Goal: Find specific page/section: Find specific page/section

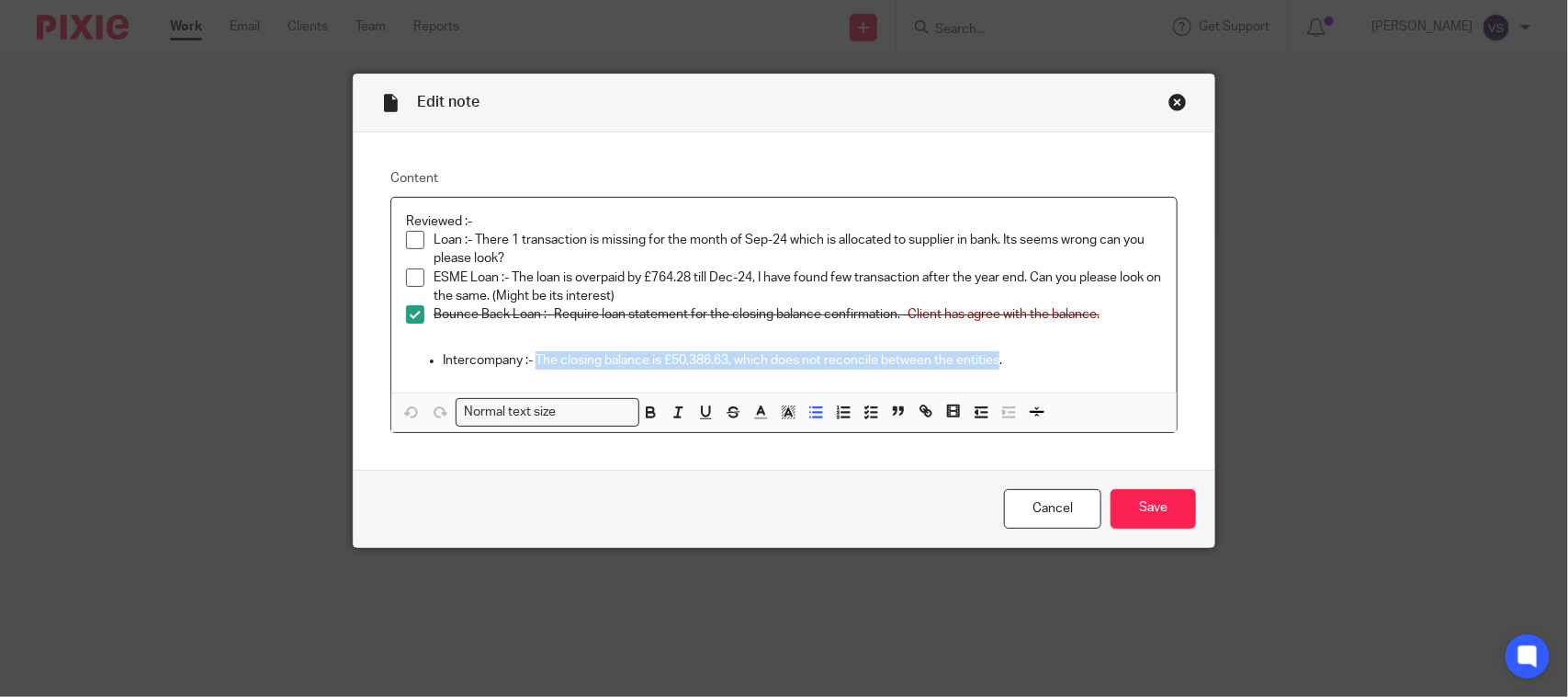
click at [1169, 103] on div "Close this dialog window" at bounding box center [1177, 101] width 18 height 18
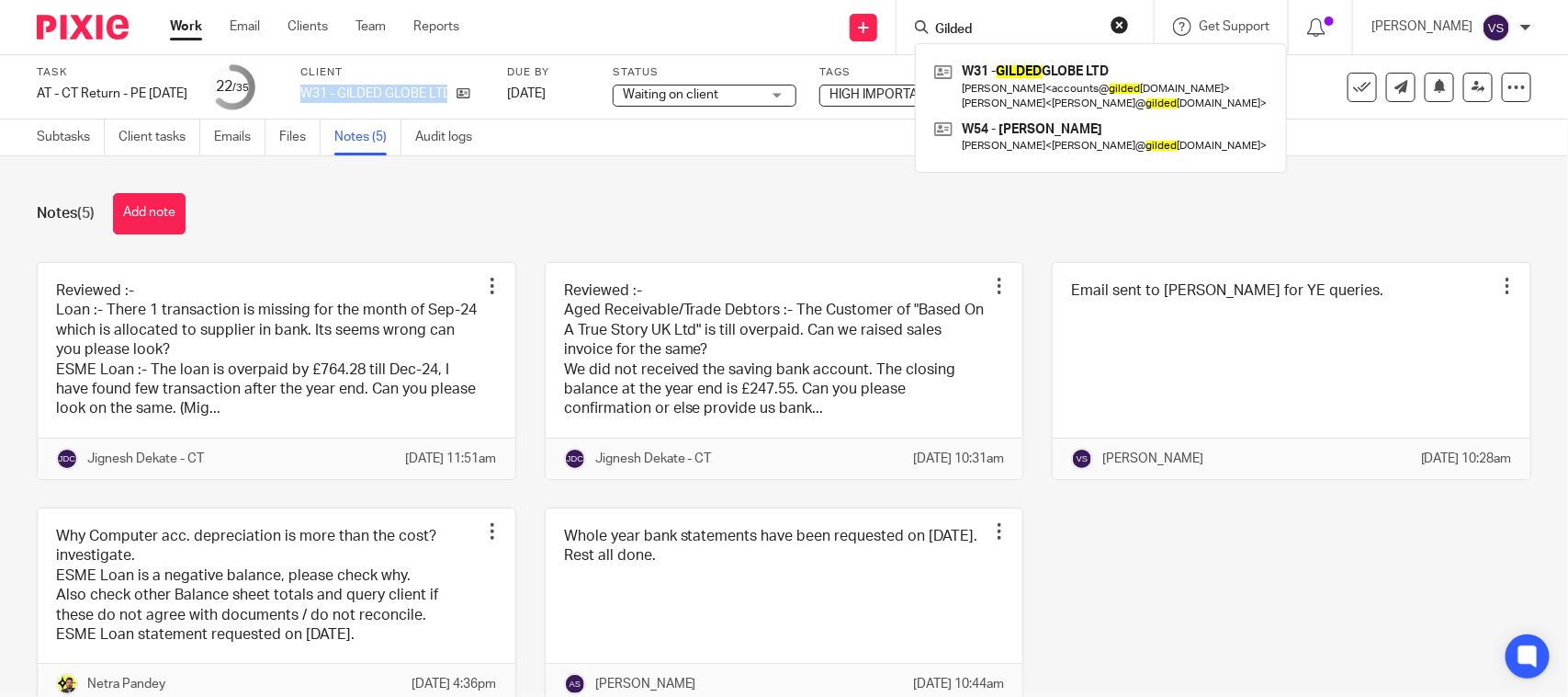
click at [1259, 235] on div "Notes (5) Add note Reviewed :- Loan :- There 1 transaction is missing for the m…" at bounding box center [784, 427] width 1568 height 541
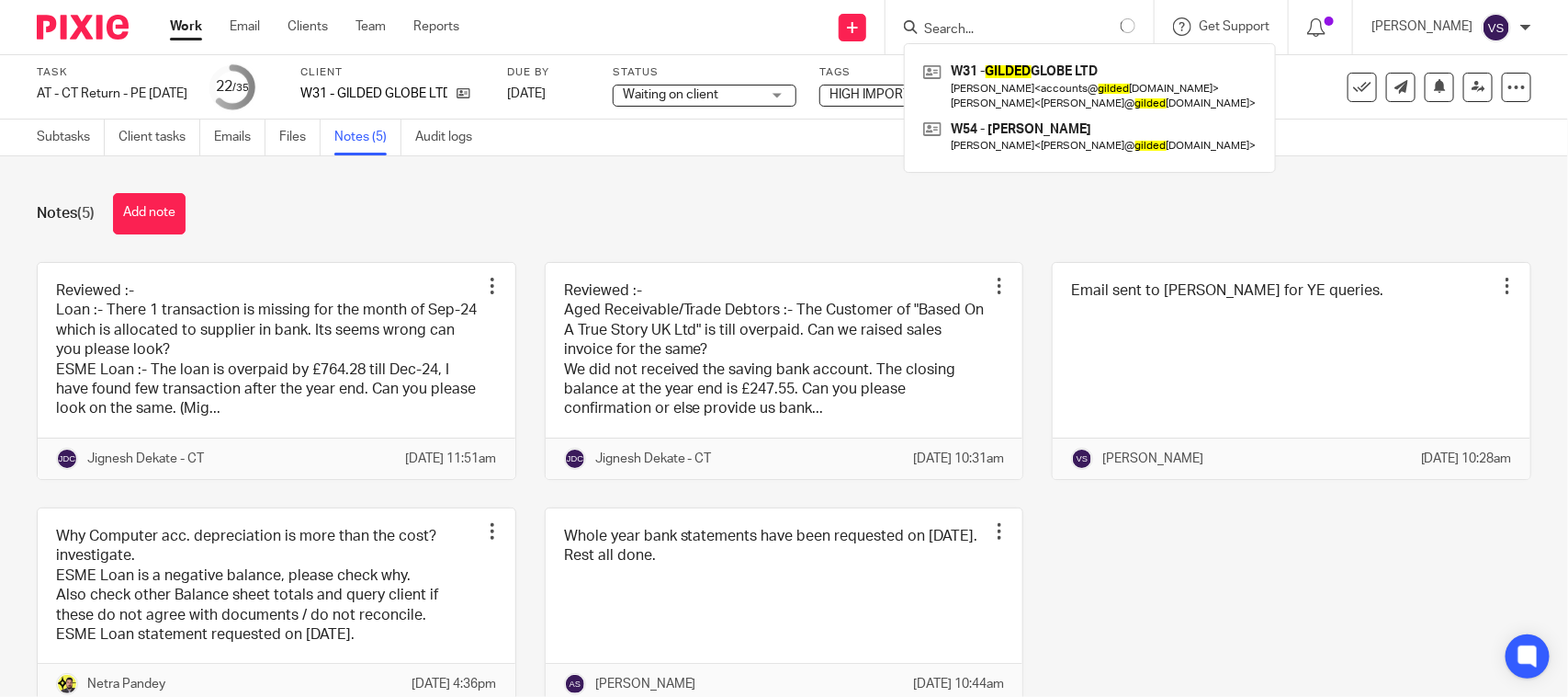
type input "Gilded"
drag, startPoint x: 1002, startPoint y: 24, endPoint x: 921, endPoint y: 29, distance: 81.2
click at [921, 29] on div "Gilded W31 - GILDED GLOBE LTD [PERSON_NAME] < accounts@ gilded [DOMAIN_NAME] > …" at bounding box center [1025, 27] width 258 height 54
click at [887, 205] on div "Notes (5) Add note" at bounding box center [784, 213] width 1495 height 42
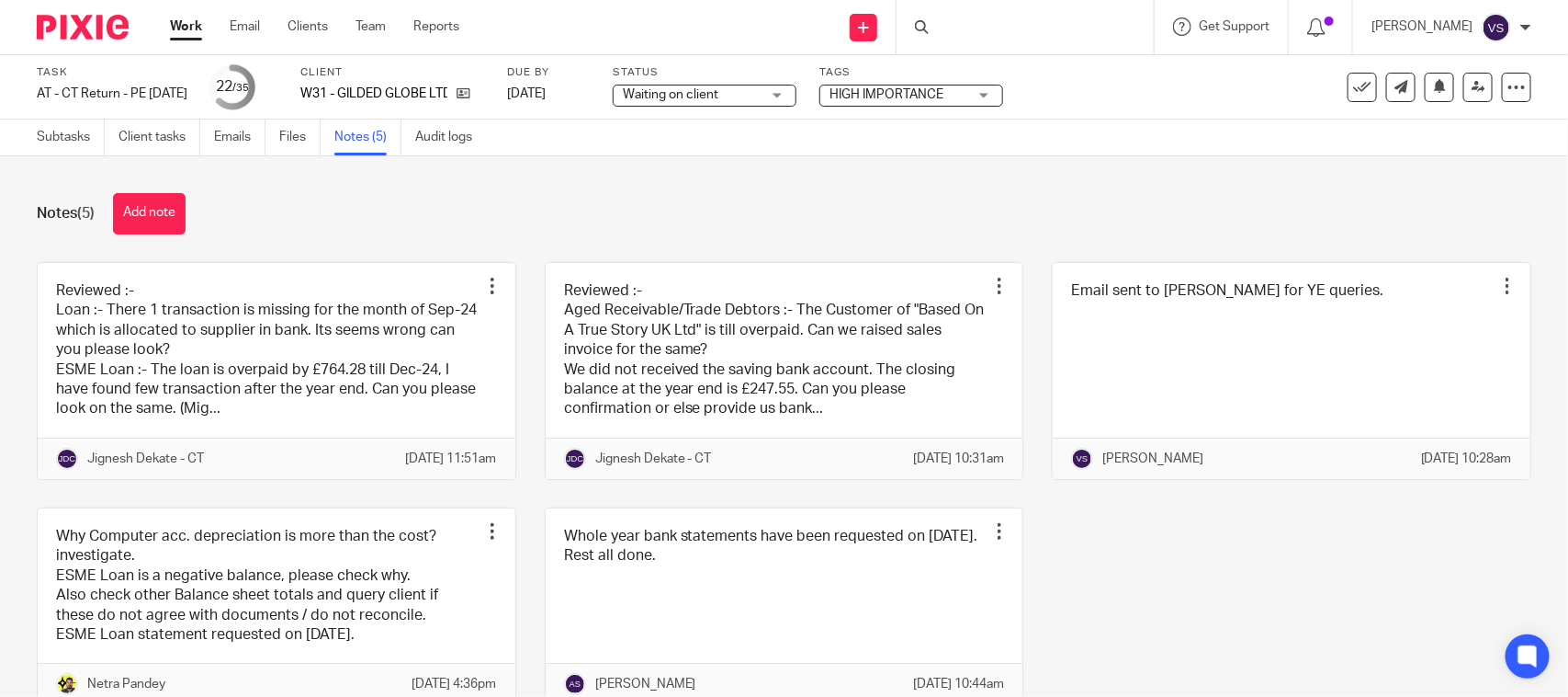
click at [994, 29] on div at bounding box center [1025, 27] width 258 height 54
click at [984, 29] on div at bounding box center [1025, 27] width 258 height 54
click at [1025, 24] on input "Search" at bounding box center [1015, 30] width 165 height 16
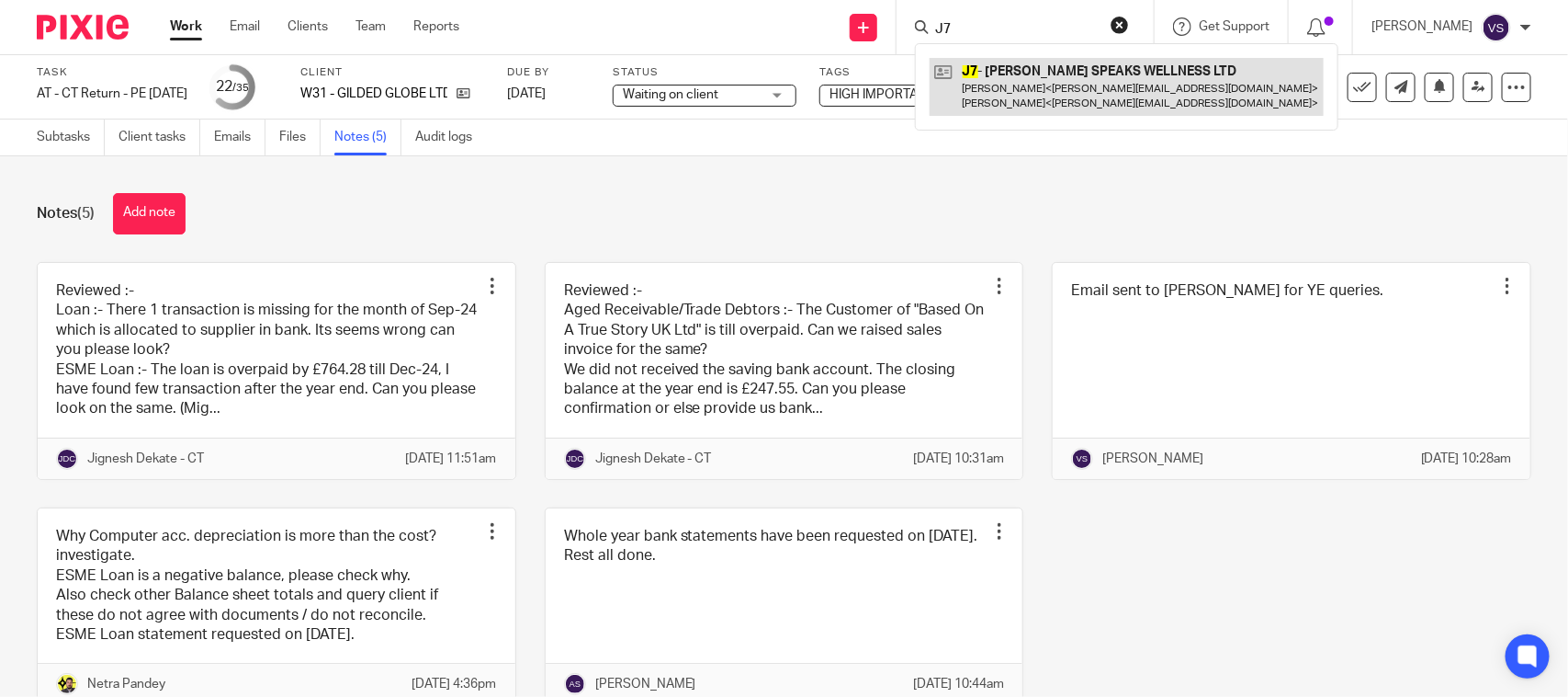
type input "J7"
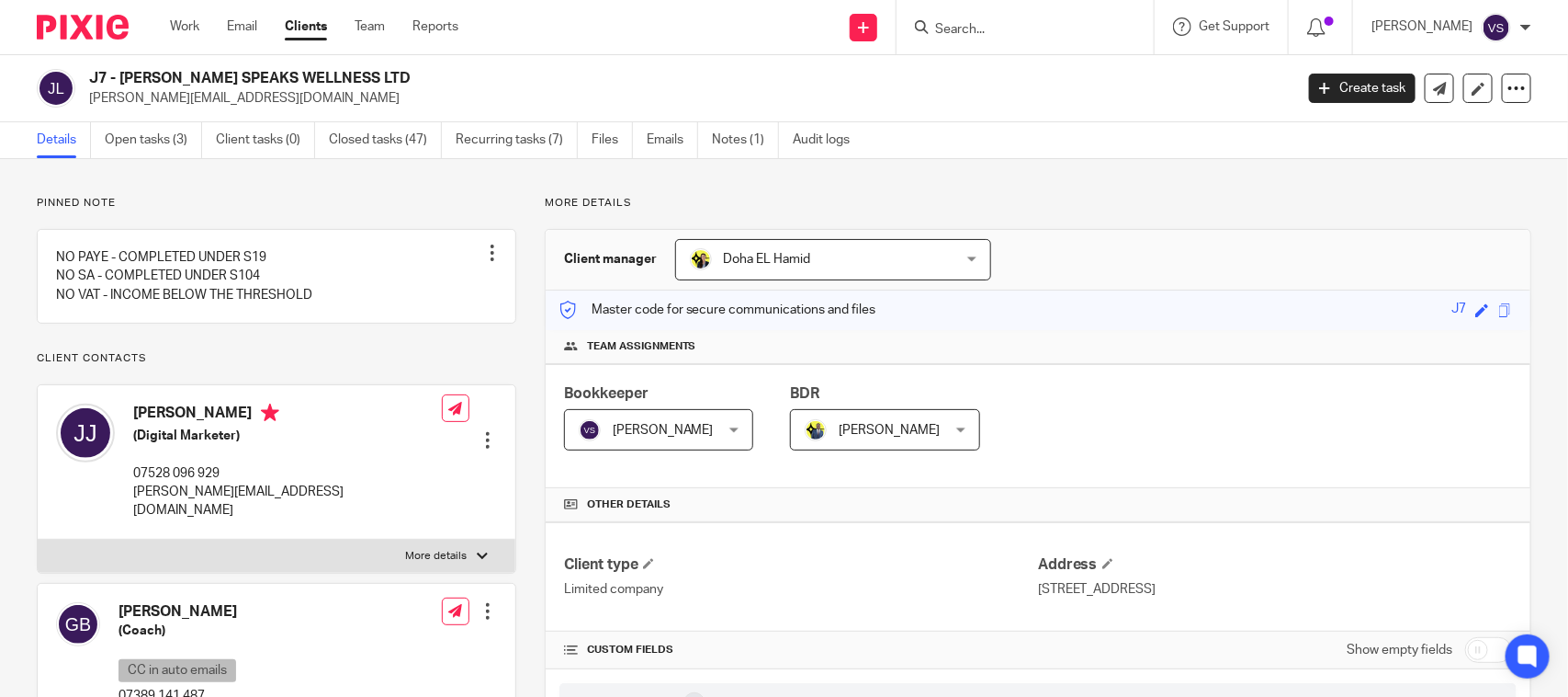
drag, startPoint x: 89, startPoint y: 70, endPoint x: 338, endPoint y: 70, distance: 249.0
click at [338, 70] on h2 "J7 - [PERSON_NAME] SPEAKS WELLNESS LTD" at bounding box center [565, 78] width 953 height 19
copy h2 "J7 - [PERSON_NAME] SPEAKS WELLNESS LTD"
